Goal: Browse casually: Explore the website without a specific task or goal

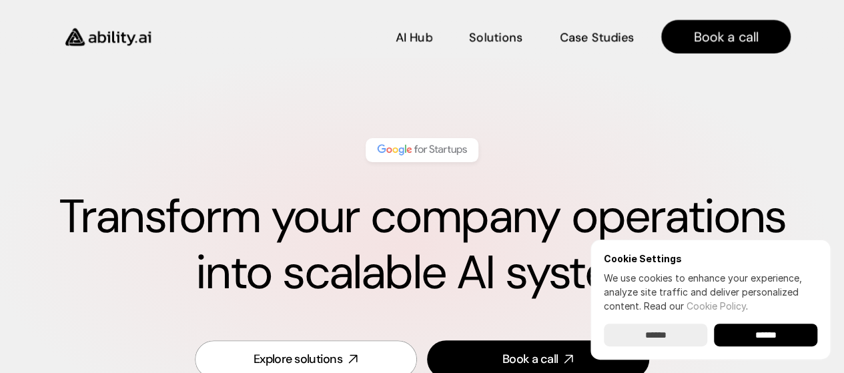
click at [438, 153] on img at bounding box center [422, 149] width 94 height 17
click at [415, 29] on link "AI Hub AI Hub" at bounding box center [413, 36] width 37 height 23
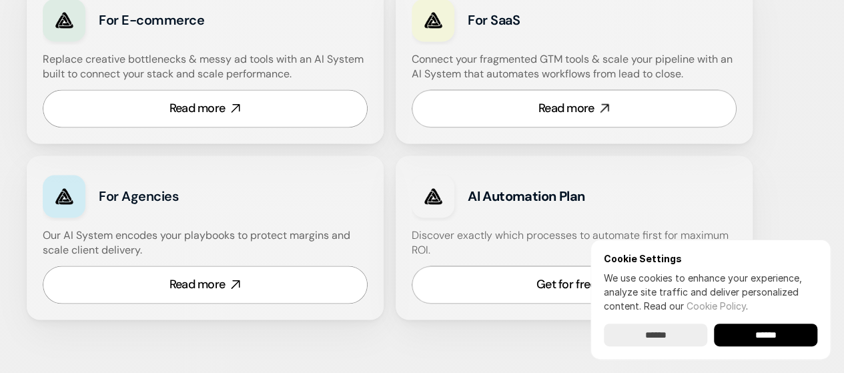
scroll to position [934, 0]
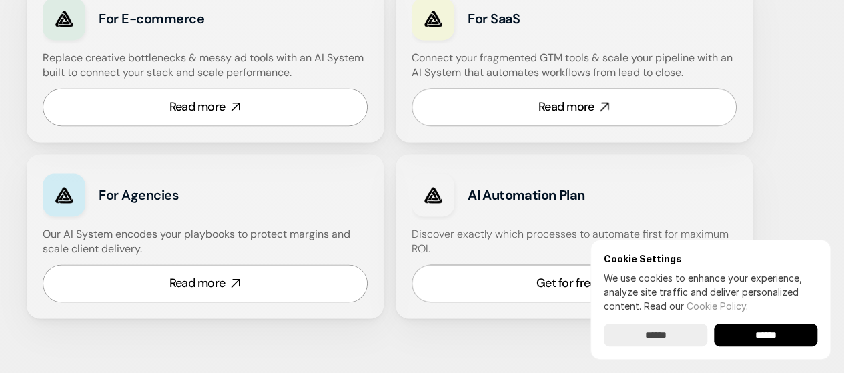
click at [662, 335] on input "******" at bounding box center [655, 334] width 103 height 23
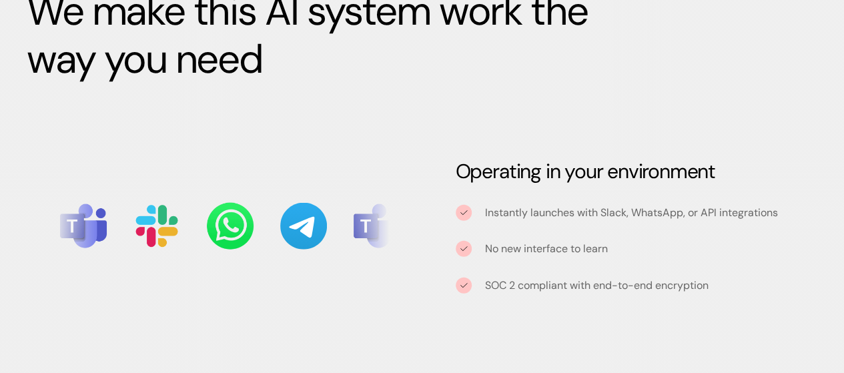
scroll to position [5137, 0]
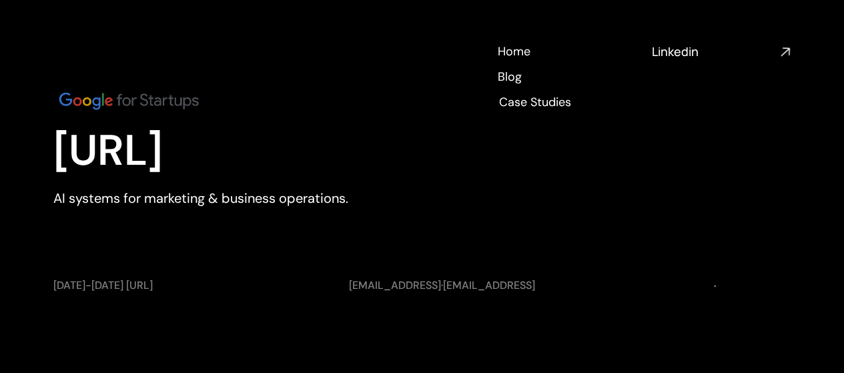
click at [679, 51] on div "AI Hub AI Hub Solutions Solutions Case Studies Case Studies Book a call" at bounding box center [422, 29] width 844 height 58
click at [782, 53] on div "AI Hub AI Hub Solutions Solutions Case Studies Case Studies Book a call" at bounding box center [422, 29] width 844 height 58
click at [666, 55] on div "AI Hub AI Hub Solutions Solutions Case Studies Case Studies Book a call" at bounding box center [422, 29] width 844 height 58
click at [785, 49] on div "AI Hub AI Hub Solutions Solutions Case Studies Case Studies Book a call" at bounding box center [422, 29] width 844 height 58
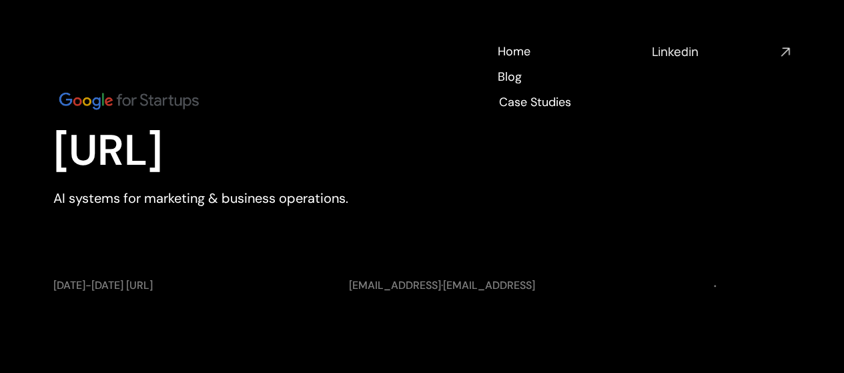
click at [672, 44] on div "AI Hub AI Hub Solutions Solutions Case Studies Case Studies Book a call" at bounding box center [422, 29] width 844 height 58
click at [678, 53] on div "AI Hub AI Hub Solutions Solutions Case Studies Case Studies Book a call" at bounding box center [422, 29] width 844 height 58
click at [668, 51] on div "AI Hub AI Hub Solutions Solutions Case Studies Case Studies Book a call" at bounding box center [422, 29] width 844 height 58
click at [786, 55] on div "AI Hub AI Hub Solutions Solutions Case Studies Case Studies Book a call" at bounding box center [422, 29] width 844 height 58
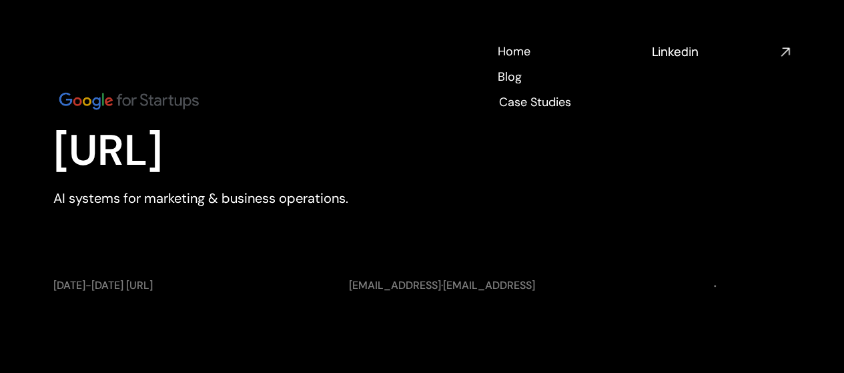
drag, startPoint x: 786, startPoint y: 55, endPoint x: 664, endPoint y: 93, distance: 127.2
